Goal: Information Seeking & Learning: Learn about a topic

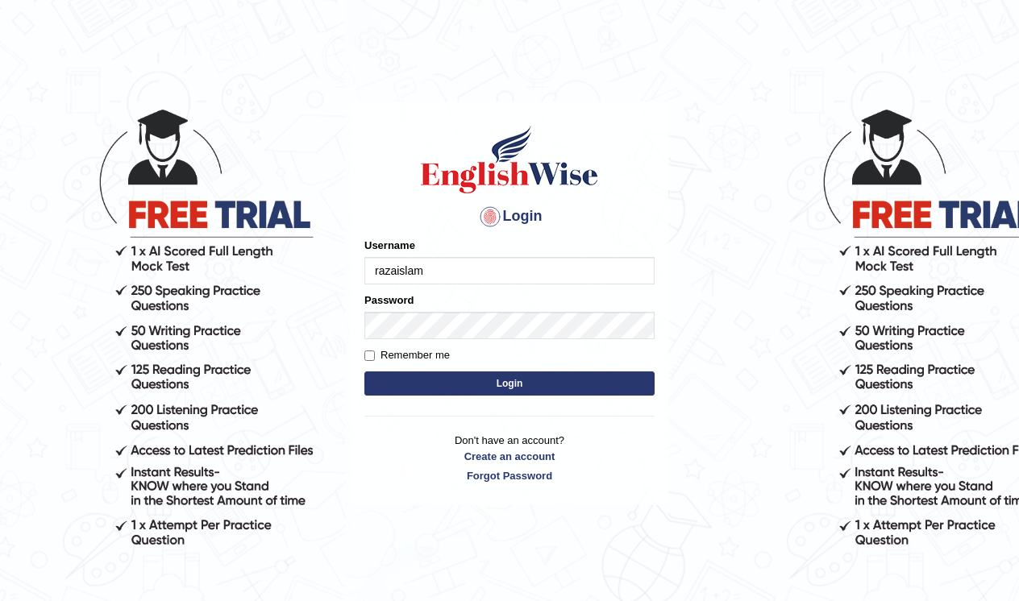
type input "razaislam"
click at [462, 388] on button "Login" at bounding box center [509, 384] width 290 height 24
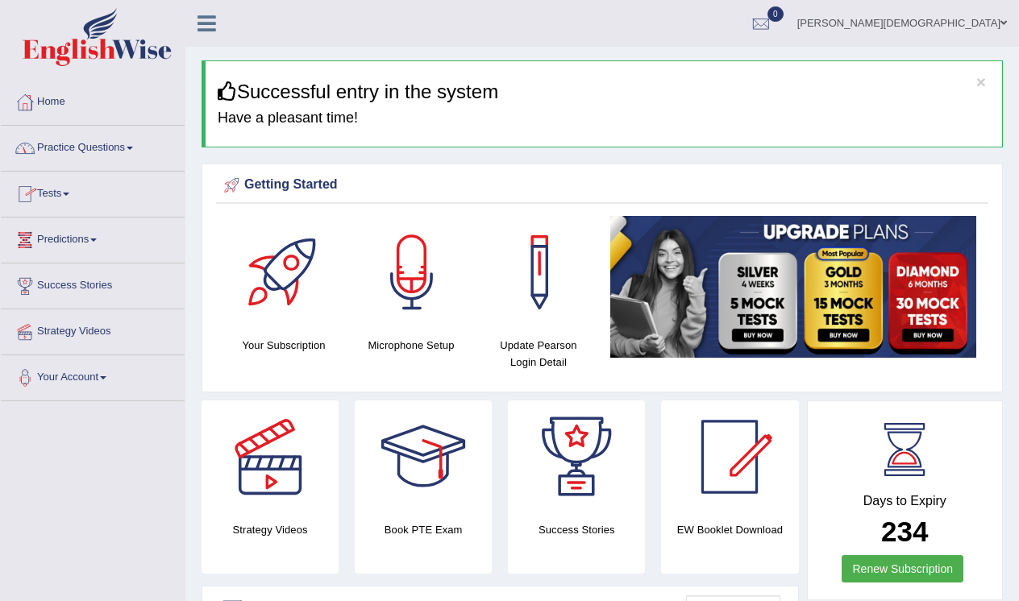
click at [114, 148] on link "Practice Questions" at bounding box center [93, 146] width 184 height 40
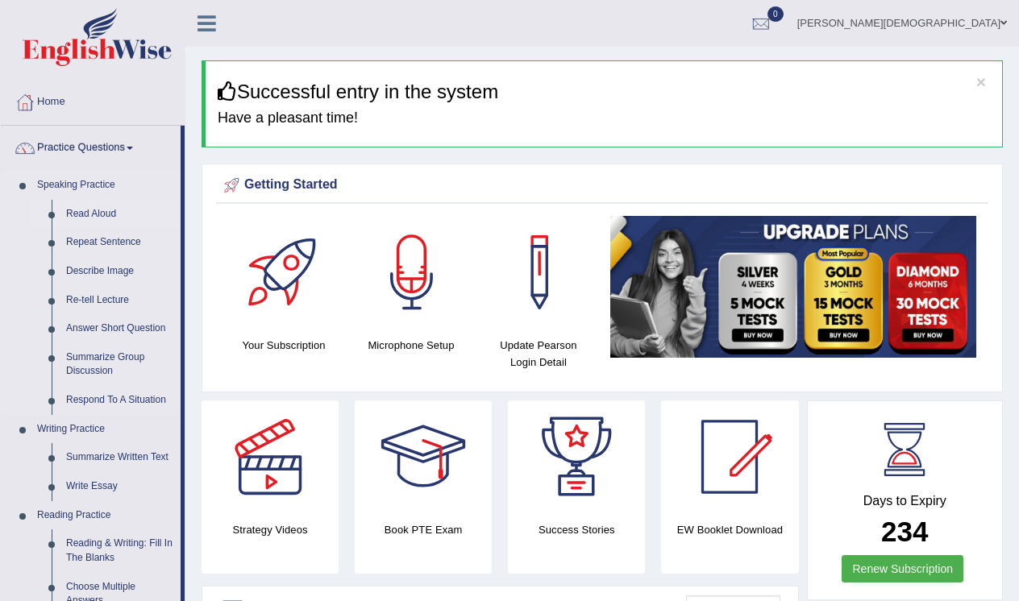
click at [93, 213] on link "Read Aloud" at bounding box center [120, 214] width 122 height 29
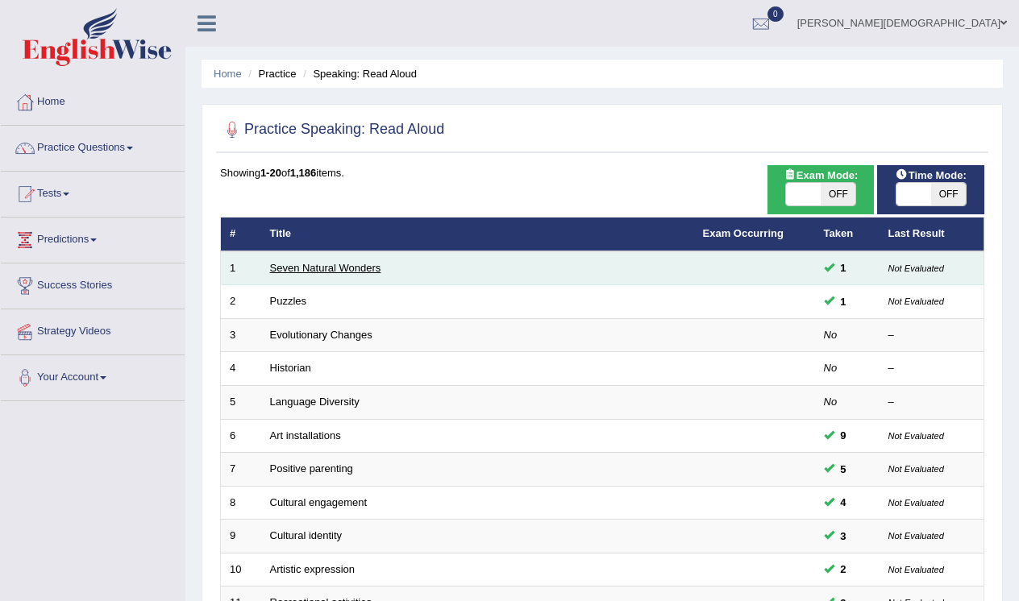
click at [309, 271] on link "Seven Natural Wonders" at bounding box center [325, 268] width 111 height 12
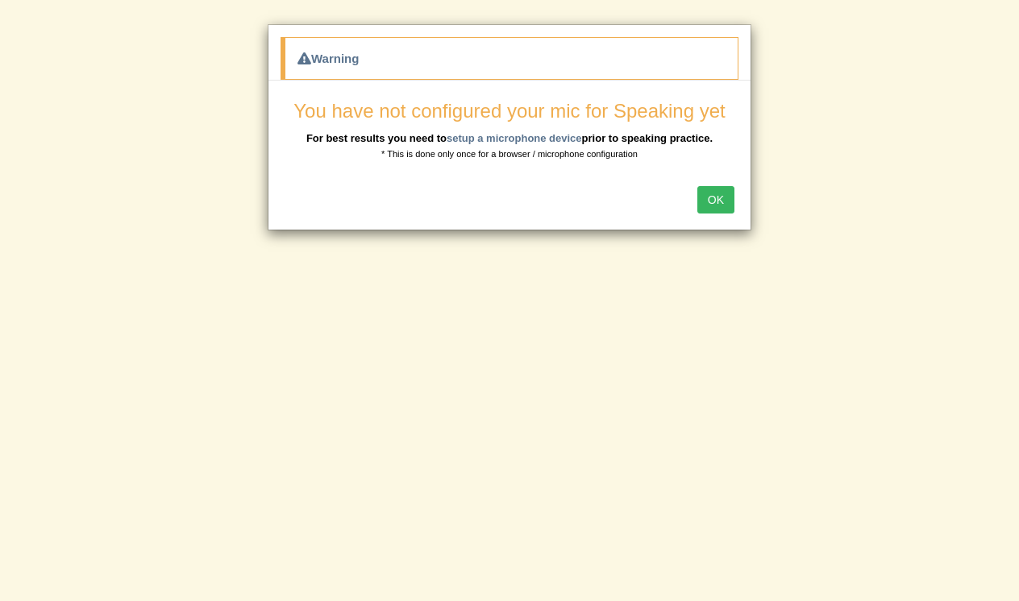
click at [718, 201] on button "OK" at bounding box center [715, 199] width 37 height 27
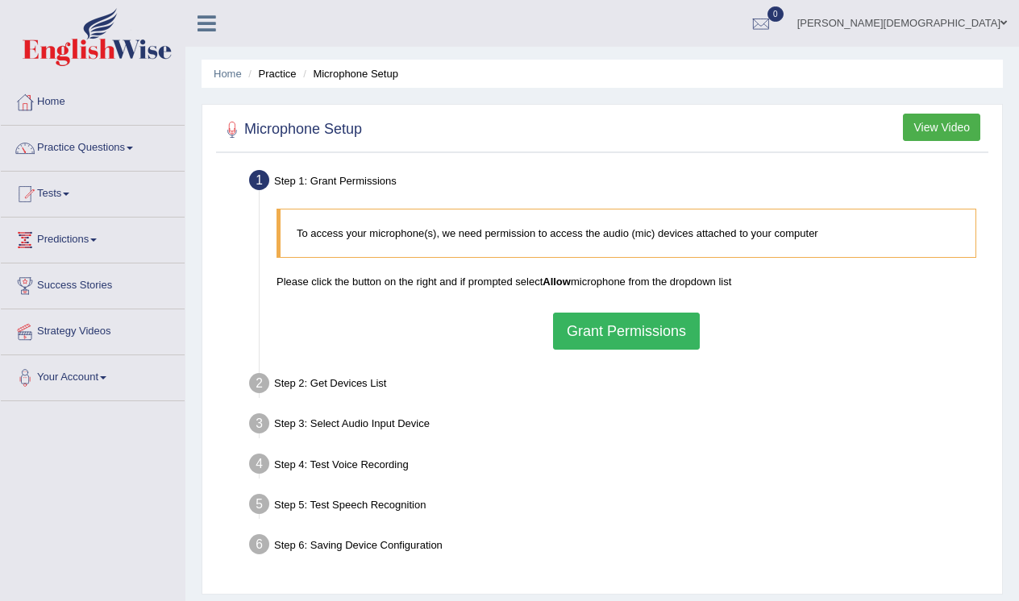
click at [617, 331] on button "Grant Permissions" at bounding box center [626, 331] width 147 height 37
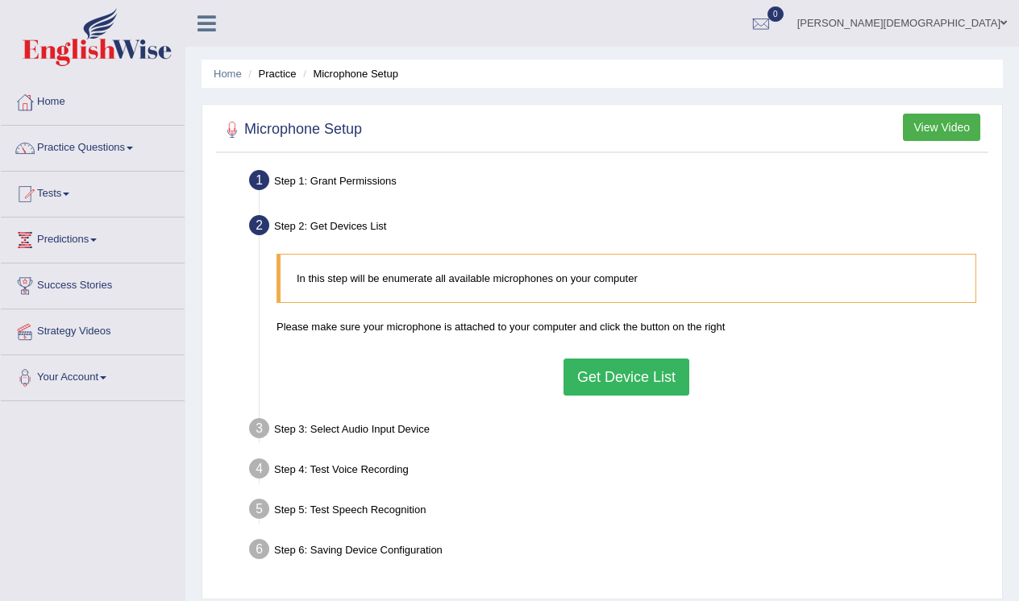
click at [621, 376] on button "Get Device List" at bounding box center [626, 377] width 126 height 37
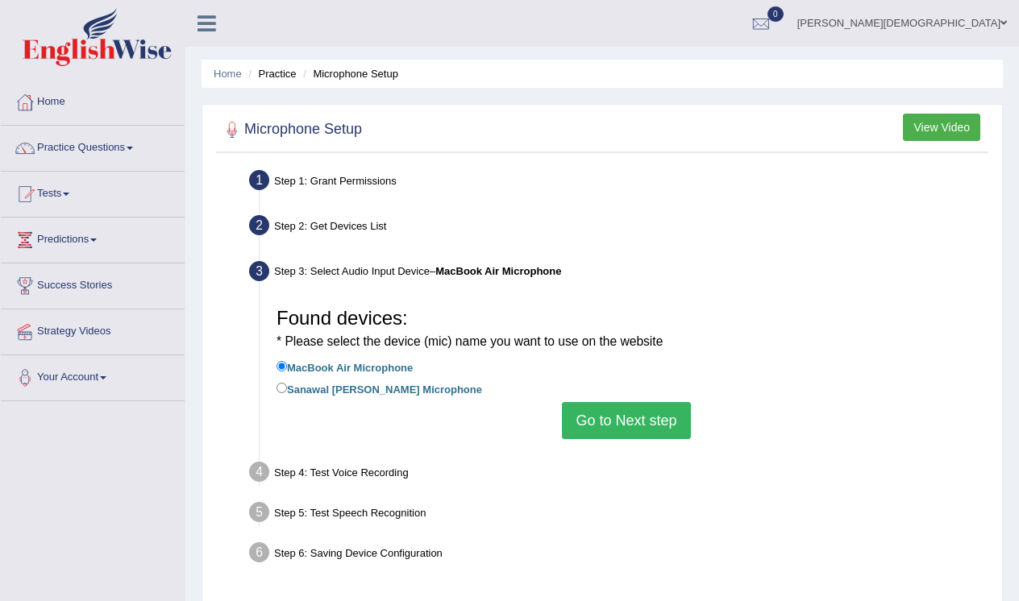
click at [604, 417] on button "Go to Next step" at bounding box center [626, 420] width 128 height 37
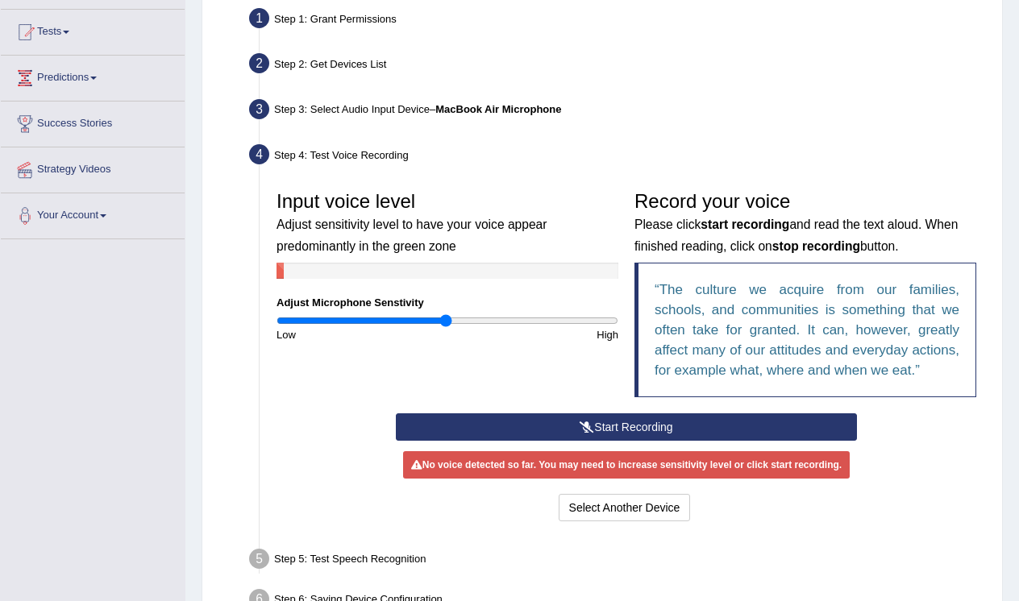
scroll to position [161, 0]
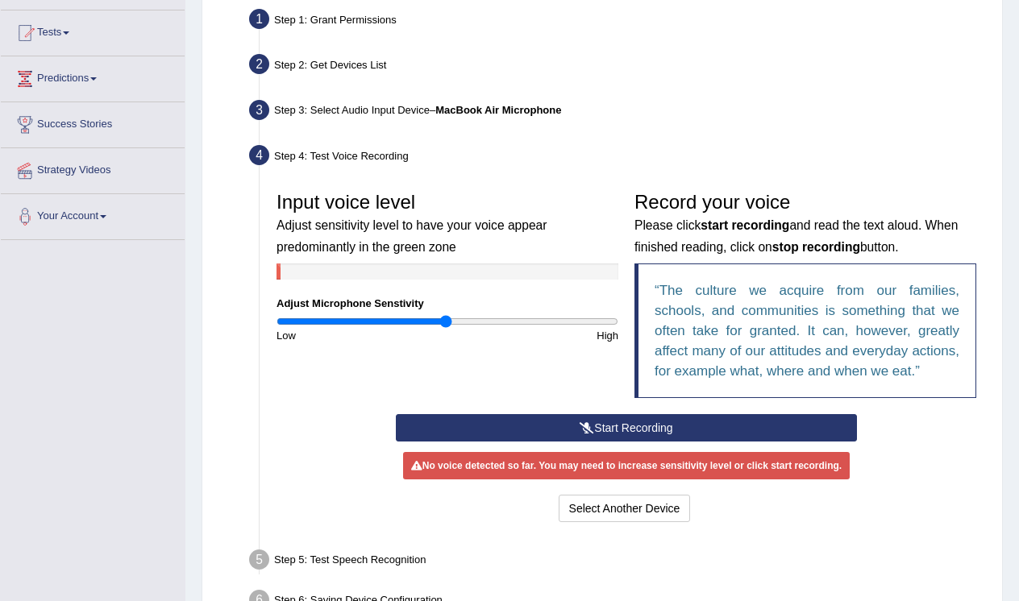
click at [600, 442] on button "Start Recording" at bounding box center [626, 427] width 461 height 27
